Goal: Task Accomplishment & Management: Manage account settings

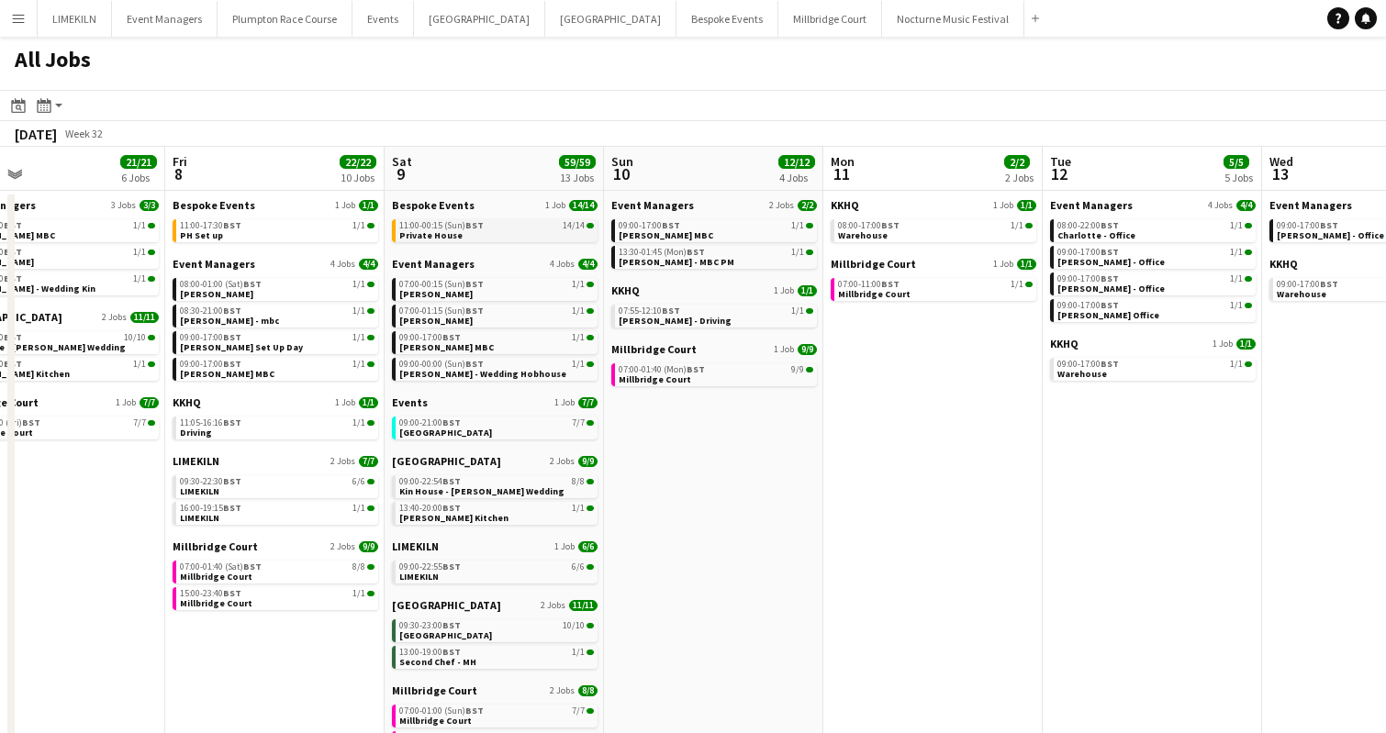
click at [438, 222] on span "11:00-00:15 (Sun) BST" at bounding box center [441, 225] width 84 height 9
click at [421, 433] on span "Gate Street Barn" at bounding box center [445, 433] width 93 height 12
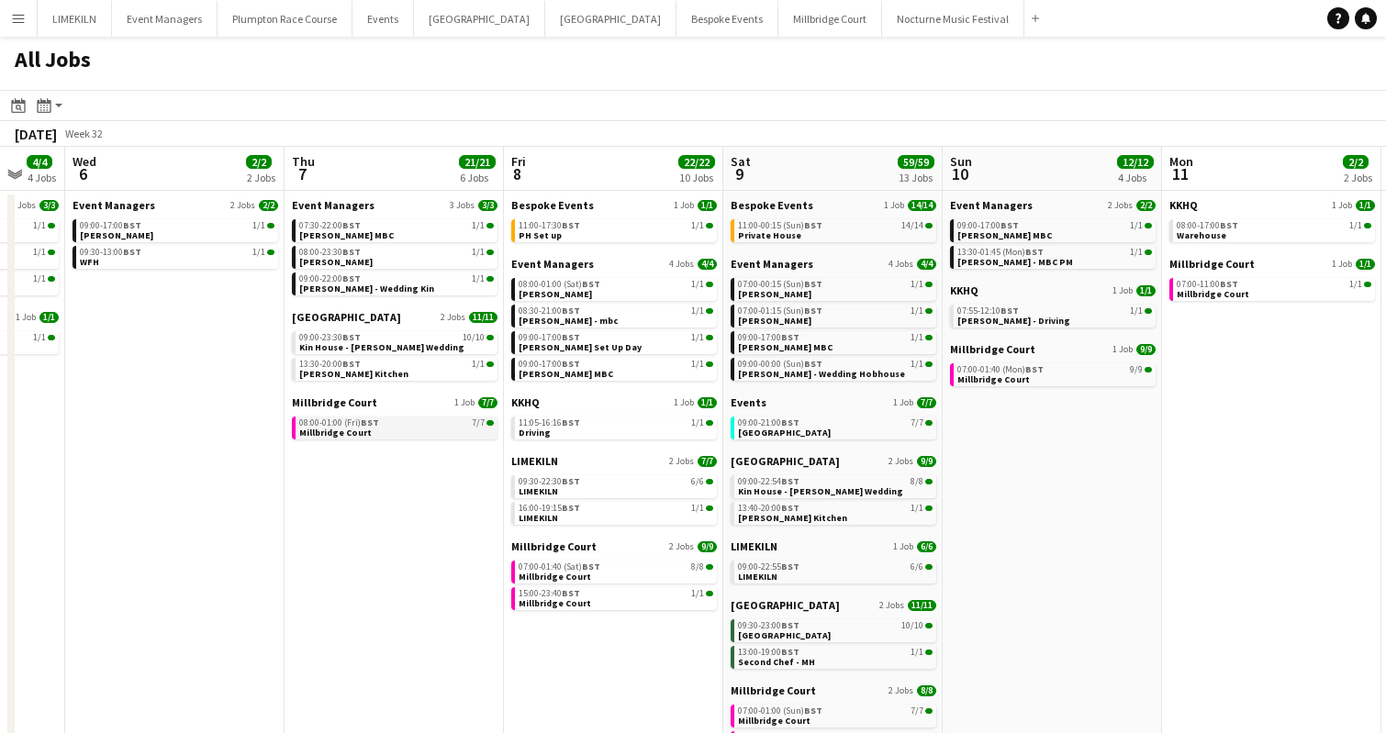
scroll to position [0, 600]
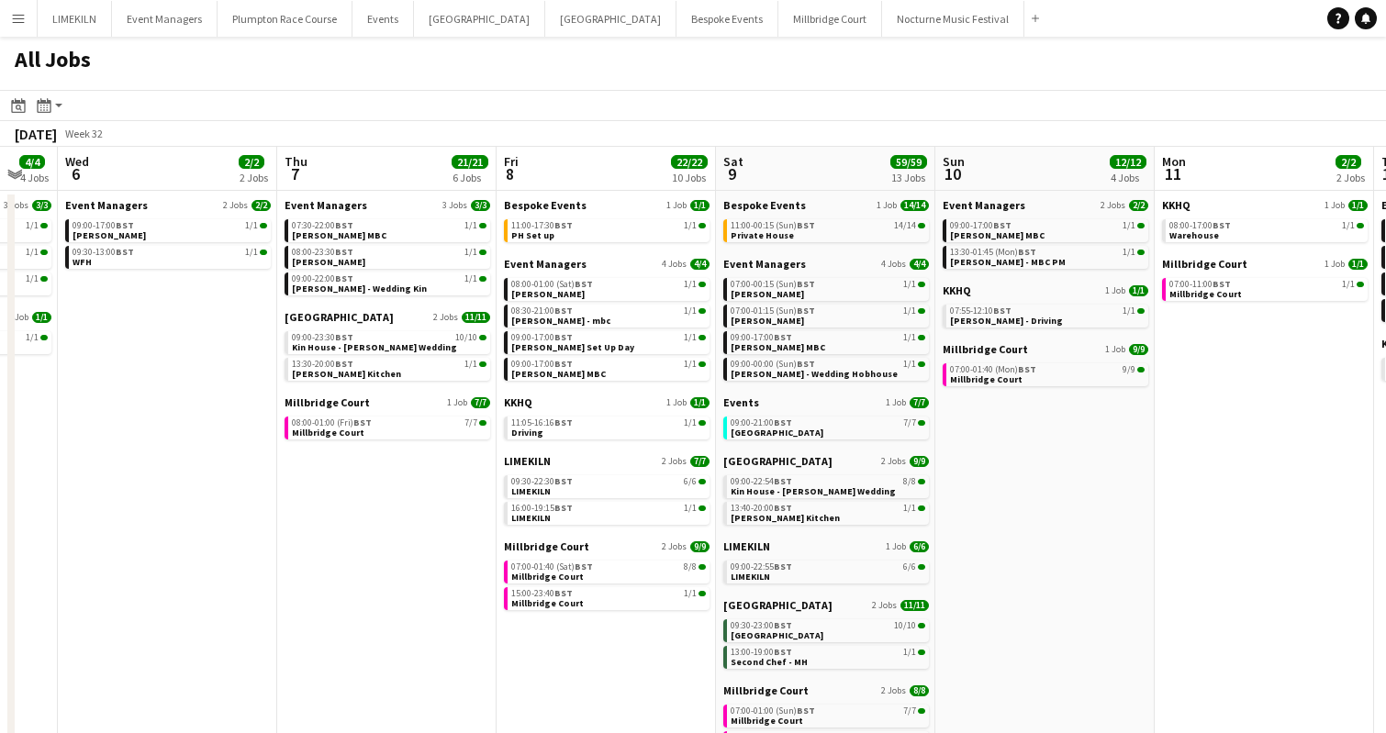
click at [346, 330] on app-calendar-brief-board "Kin House 2 Jobs 11/11 09:00-23:30 BST 10/10 Kin House - Entwistle Wedding 13:3…" at bounding box center [388, 345] width 206 height 71
click at [338, 375] on span "Harvey - Kin Kitchen" at bounding box center [346, 374] width 109 height 12
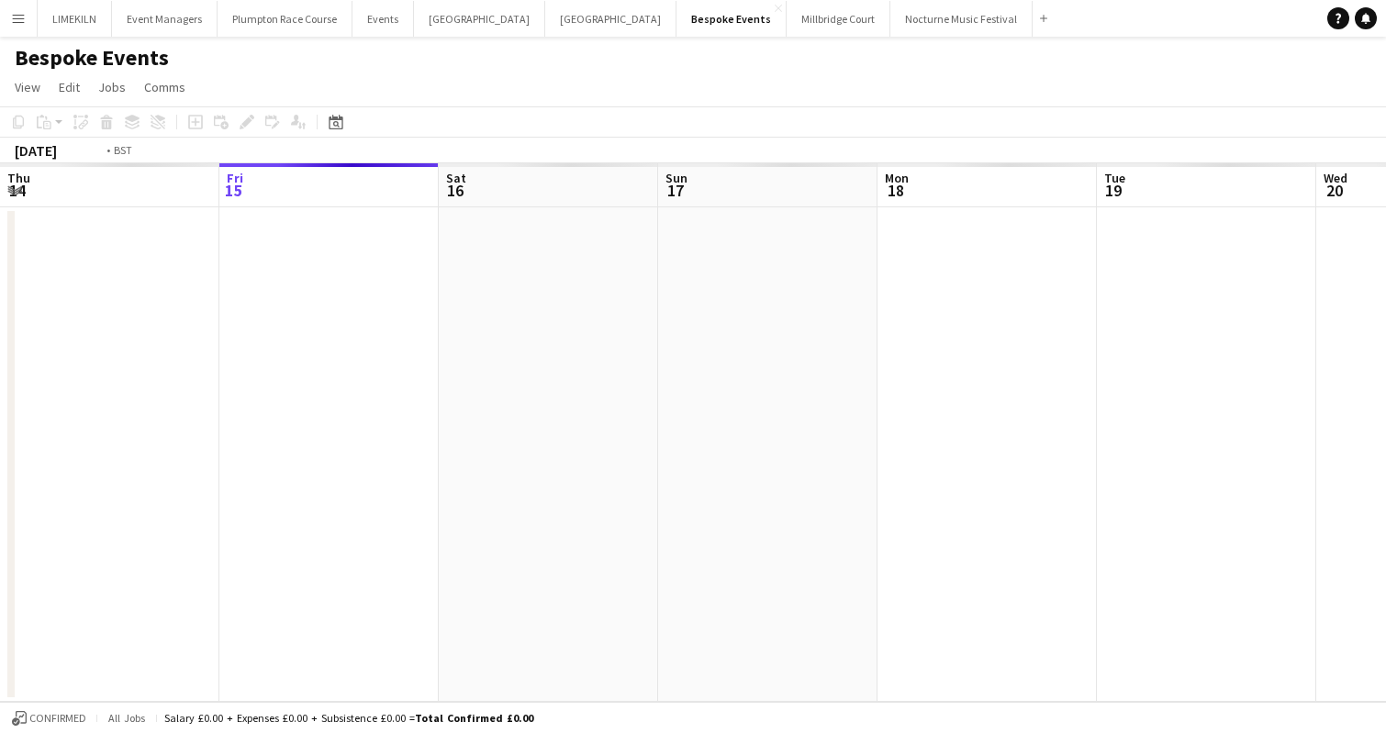
scroll to position [0, 631]
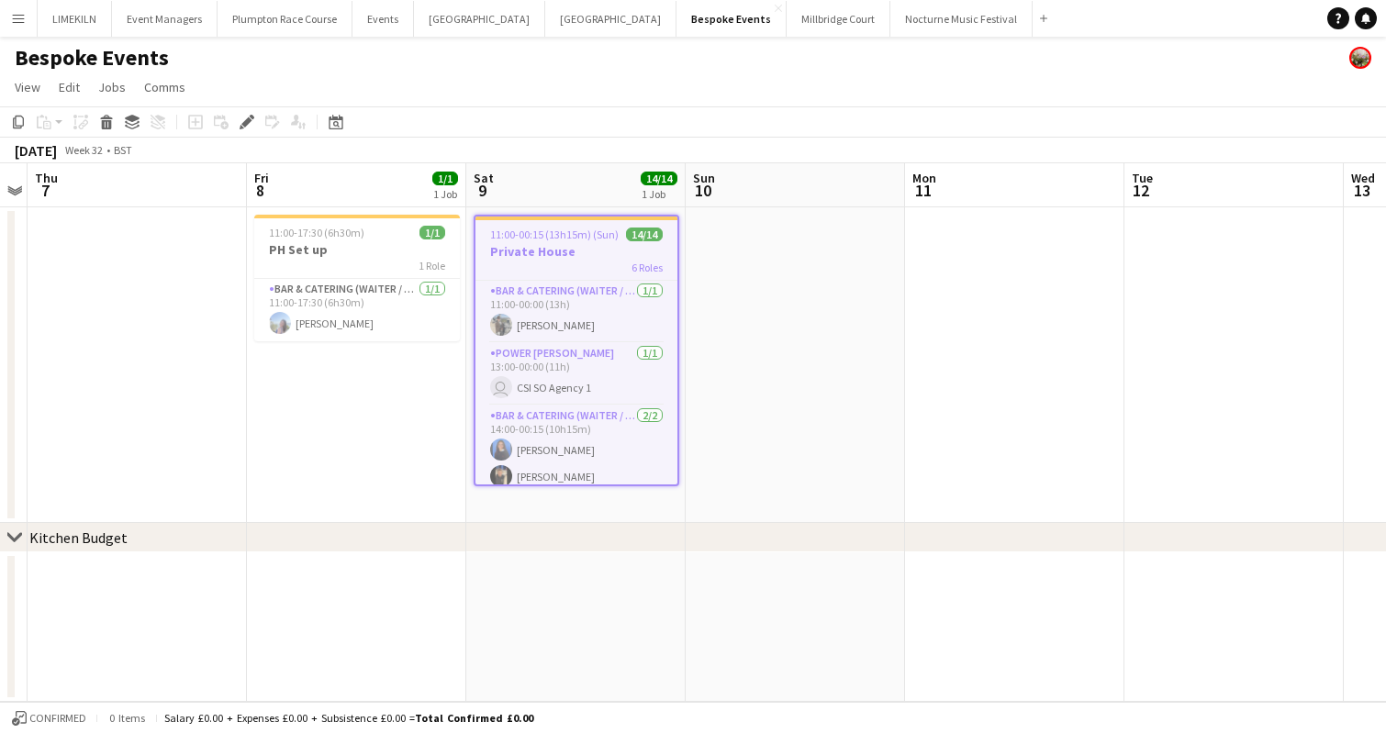
click at [547, 230] on span "11:00-00:15 (13h15m) (Sun)" at bounding box center [554, 235] width 129 height 14
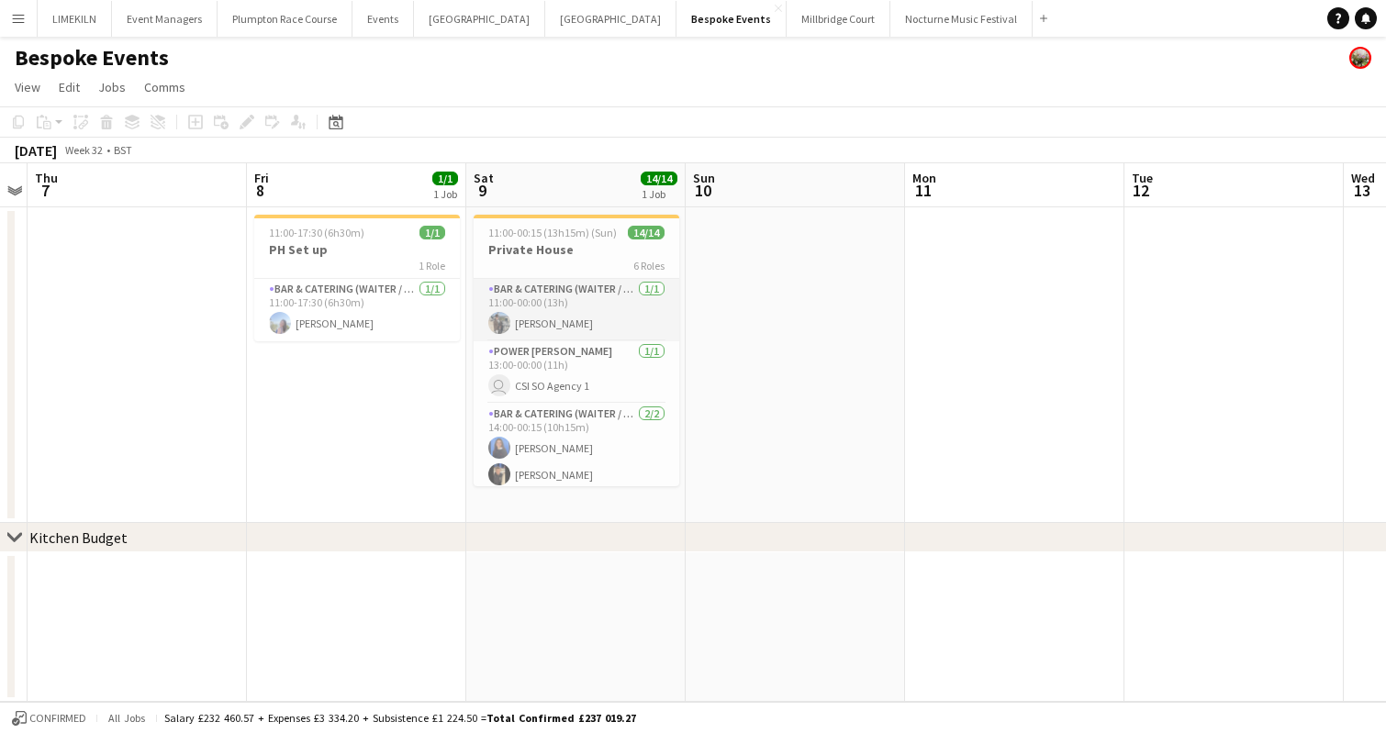
scroll to position [0, 0]
click at [570, 284] on app-card-role "Bar & Catering (Waiter / waitress) [DATE] 11:00-00:00 (13h) [PERSON_NAME]" at bounding box center [577, 310] width 206 height 62
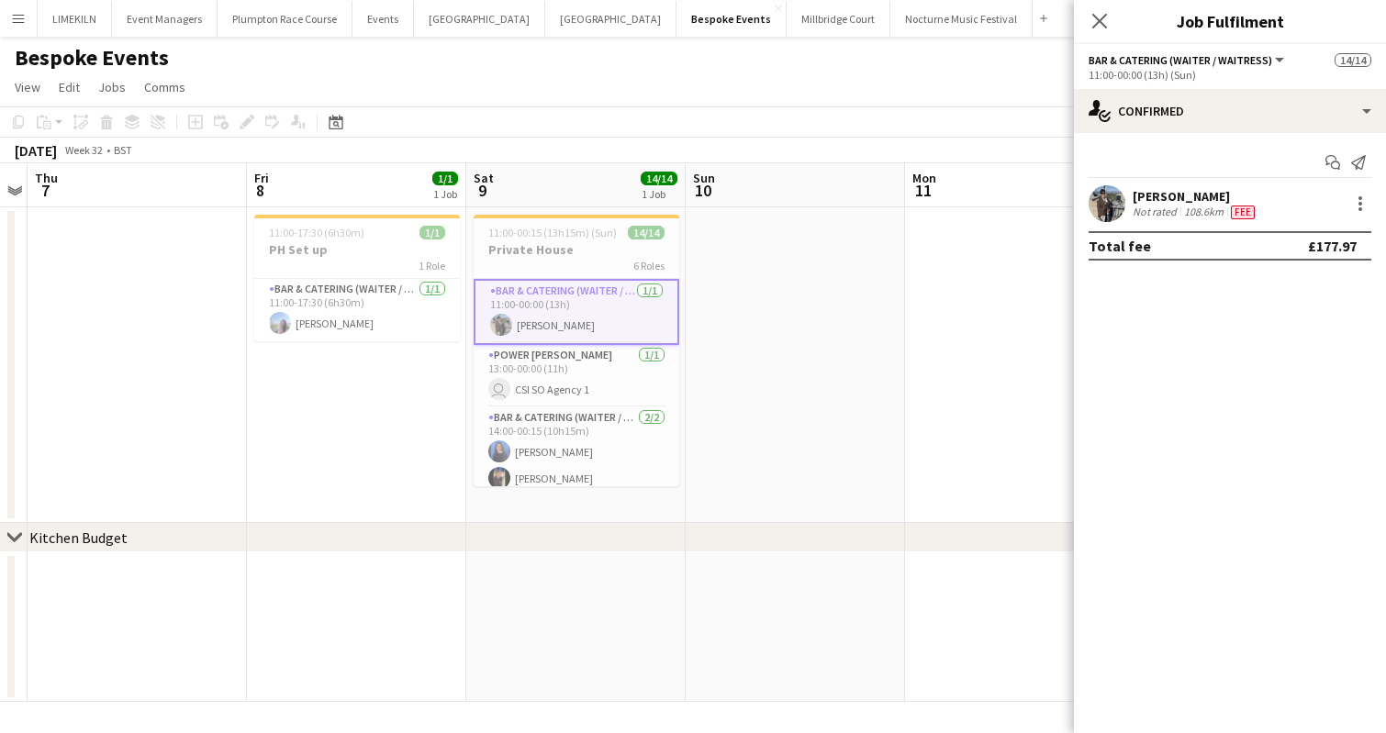
click at [563, 261] on div "6 Roles" at bounding box center [577, 265] width 206 height 15
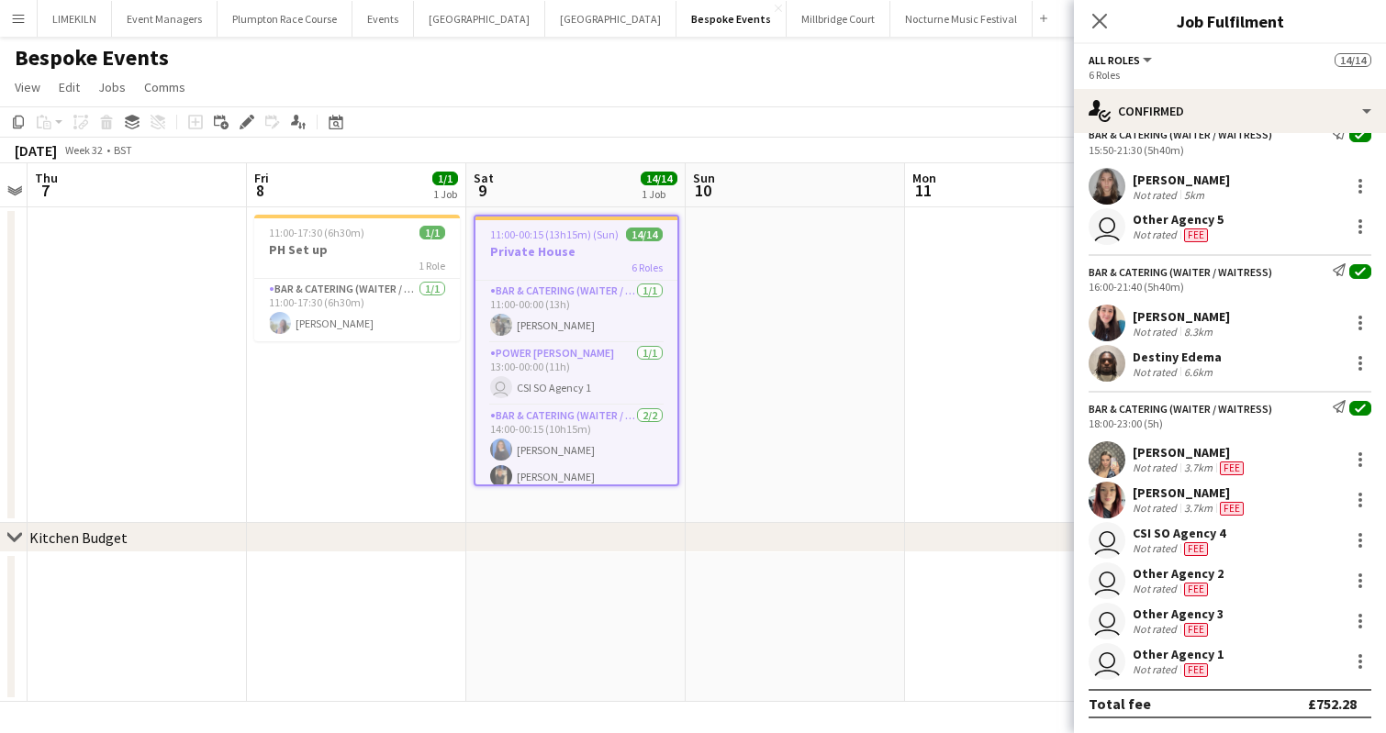
scroll to position [388, 0]
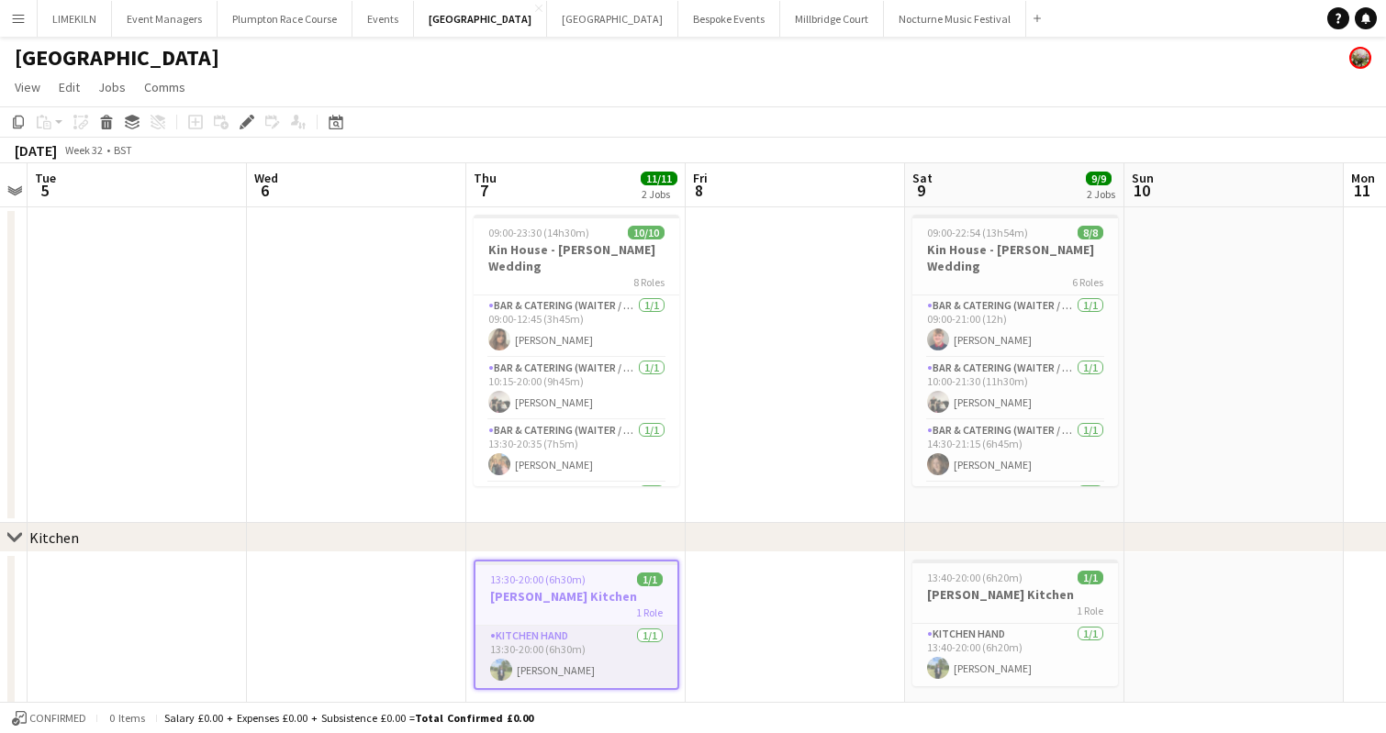
click at [613, 646] on app-card-role "Kitchen Hand 1/1 13:30-20:00 (6h30m) Harvey Gardner" at bounding box center [576, 657] width 202 height 62
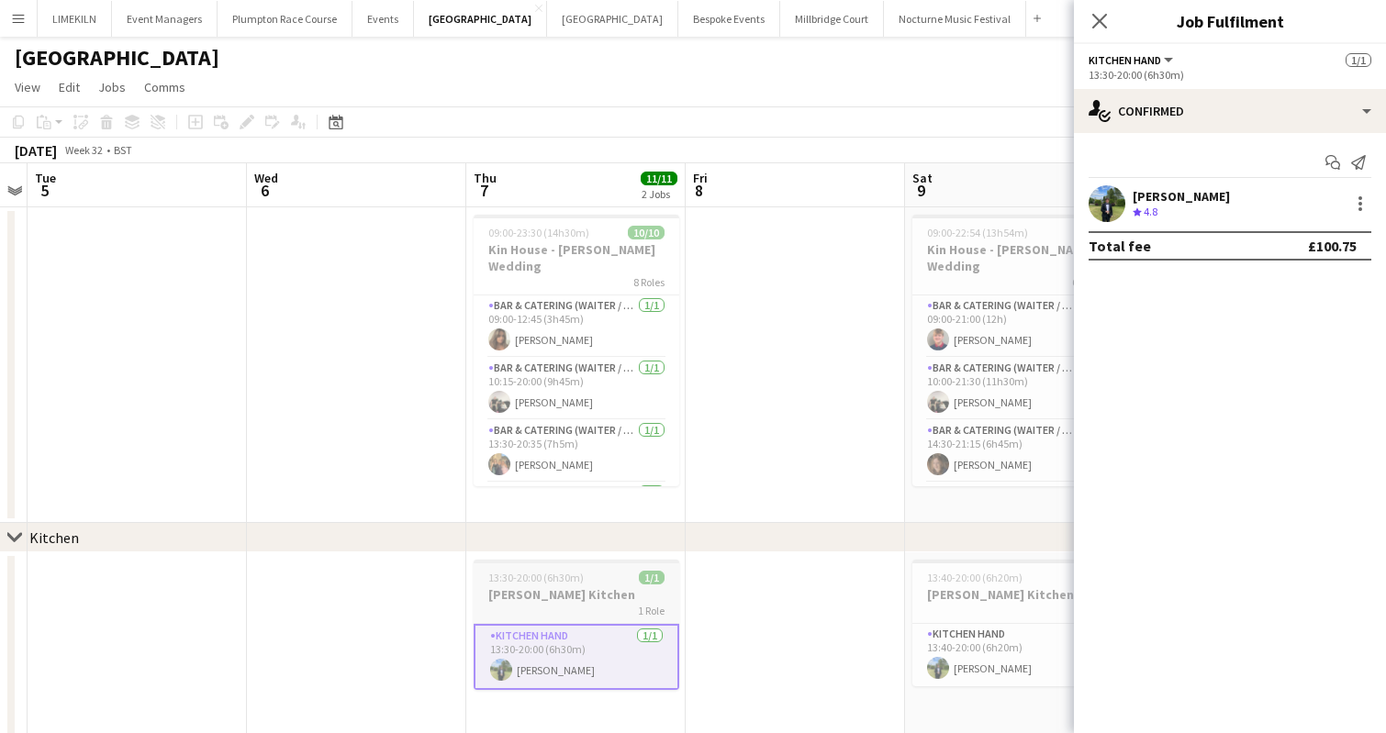
click at [582, 589] on h3 "Harvey - Kin Kitchen" at bounding box center [577, 595] width 206 height 17
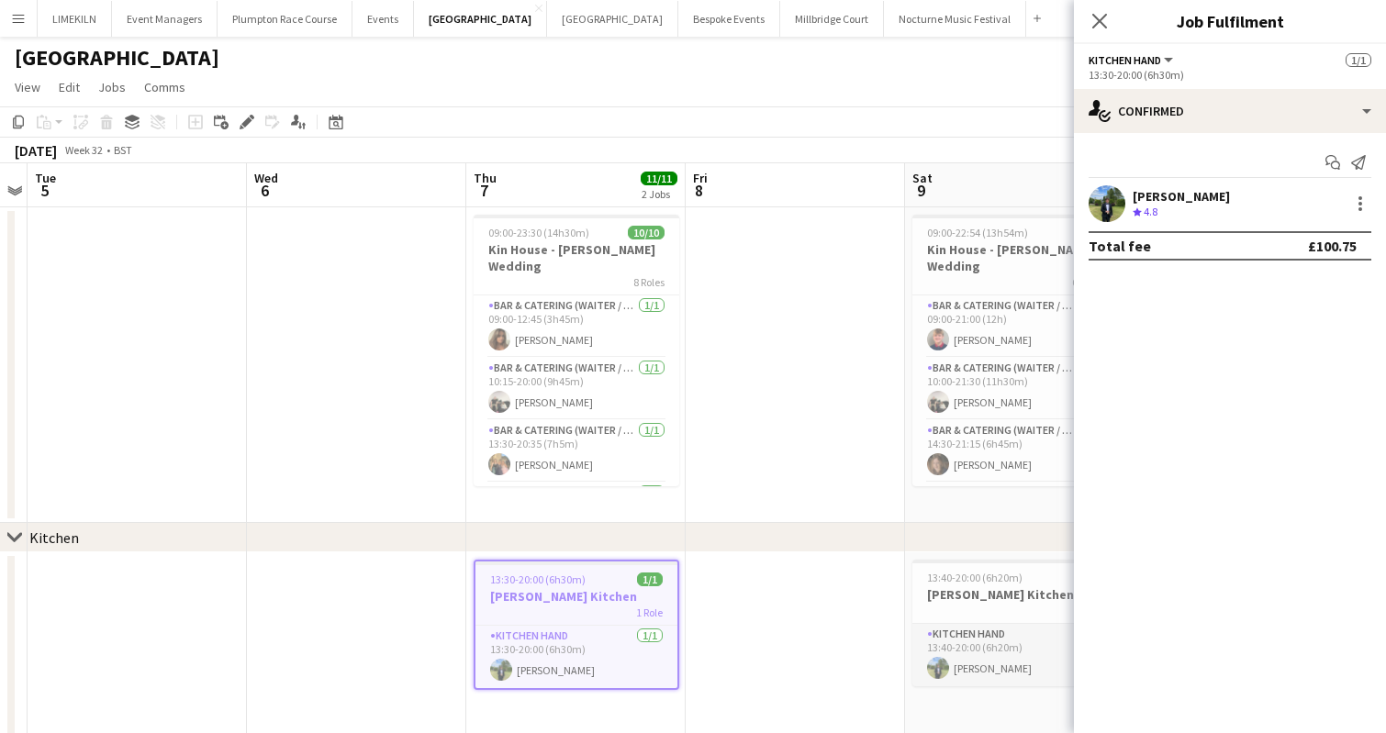
click at [950, 642] on app-card-role "Kitchen Hand 1/1 13:40-20:00 (6h20m) Harvey Gardner" at bounding box center [1015, 655] width 206 height 62
